Goal: Find specific page/section

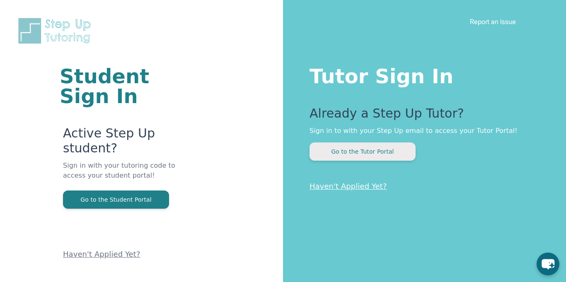
click at [380, 154] on button "Go to the Tutor Portal" at bounding box center [363, 152] width 106 height 18
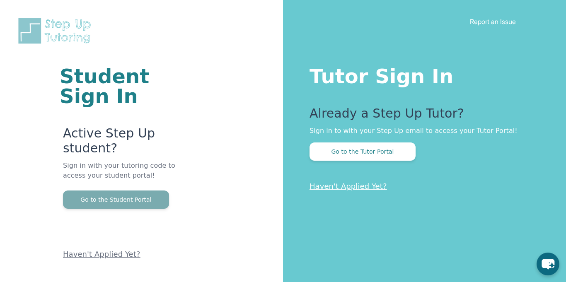
click at [136, 206] on button "Go to the Student Portal" at bounding box center [116, 200] width 106 height 18
